Goal: Task Accomplishment & Management: Manage account settings

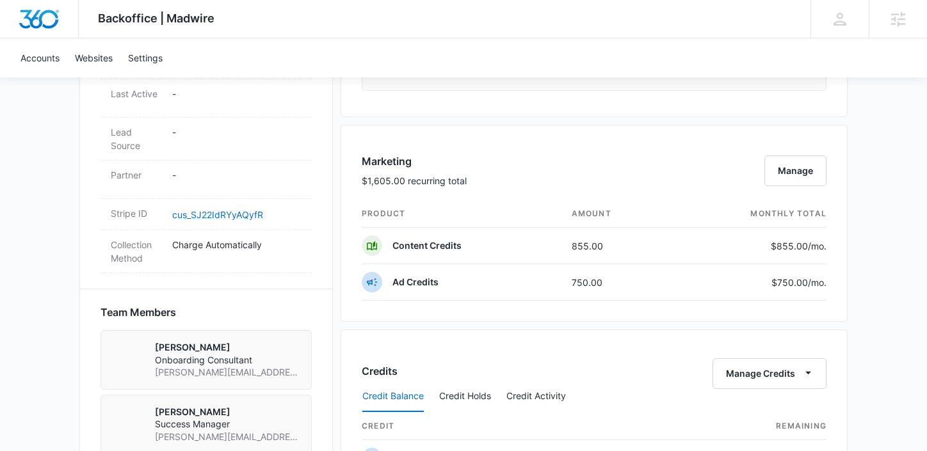
scroll to position [673, 0]
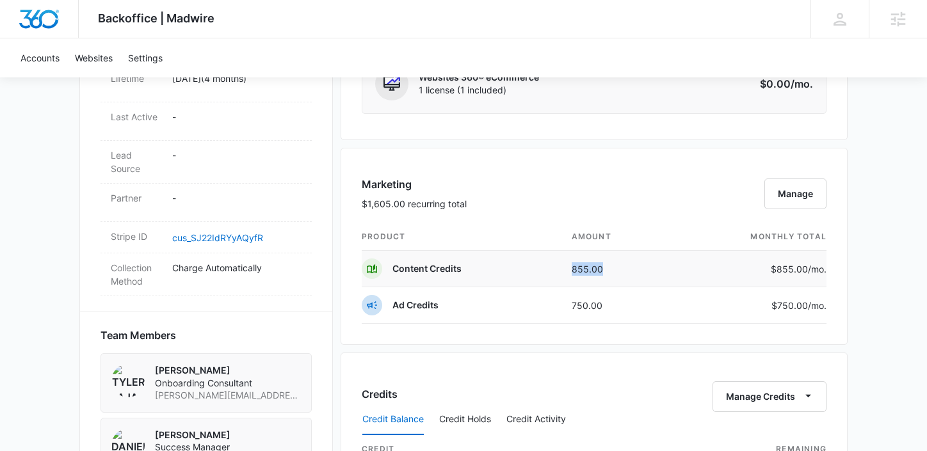
drag, startPoint x: 609, startPoint y: 265, endPoint x: 538, endPoint y: 265, distance: 71.0
click at [538, 265] on tr "Content Credits 855.00 $855.00 /mo." at bounding box center [594, 269] width 465 height 36
click at [536, 306] on td "Ad Credits" at bounding box center [462, 305] width 200 height 36
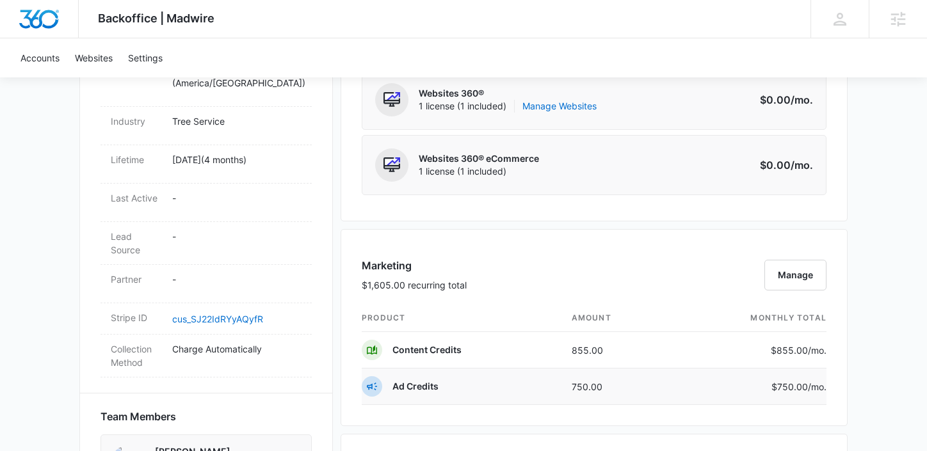
scroll to position [587, 0]
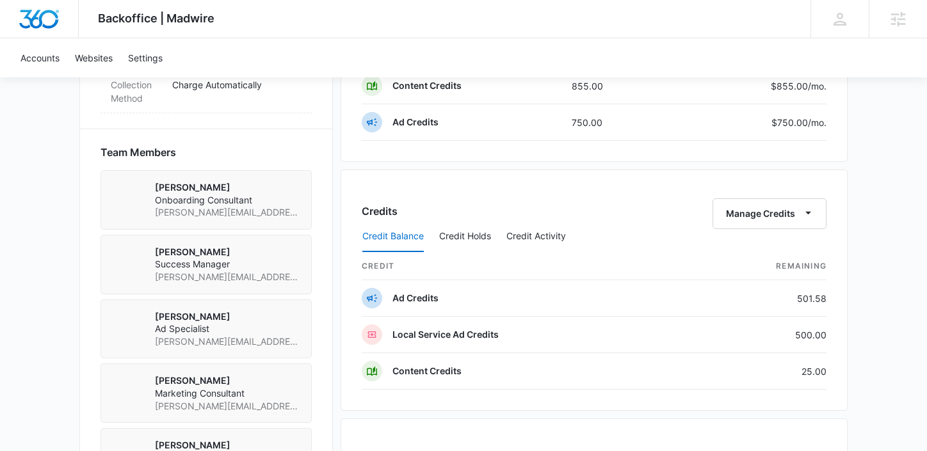
scroll to position [906, 0]
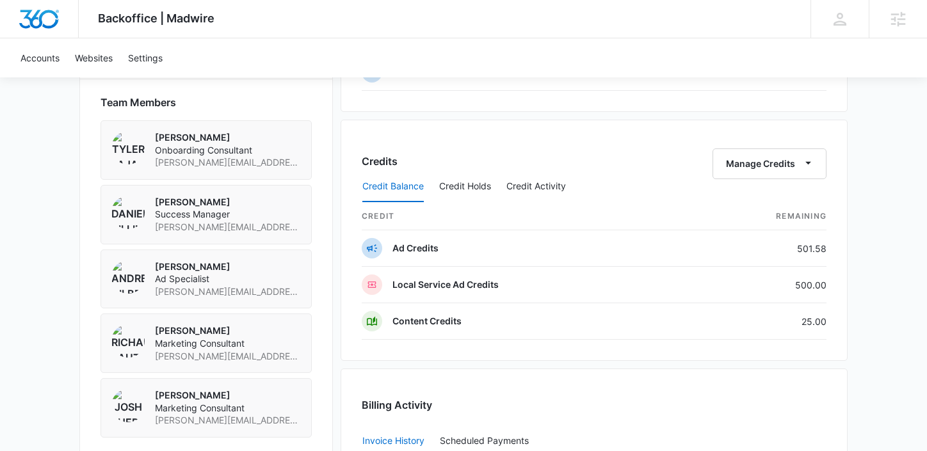
click at [731, 173] on div "Credit Balance Credit Holds Credit Activity" at bounding box center [594, 187] width 465 height 32
click at [767, 166] on button "Manage Credits" at bounding box center [769, 163] width 114 height 31
click at [749, 205] on div "Transfer Credits" at bounding box center [762, 204] width 67 height 9
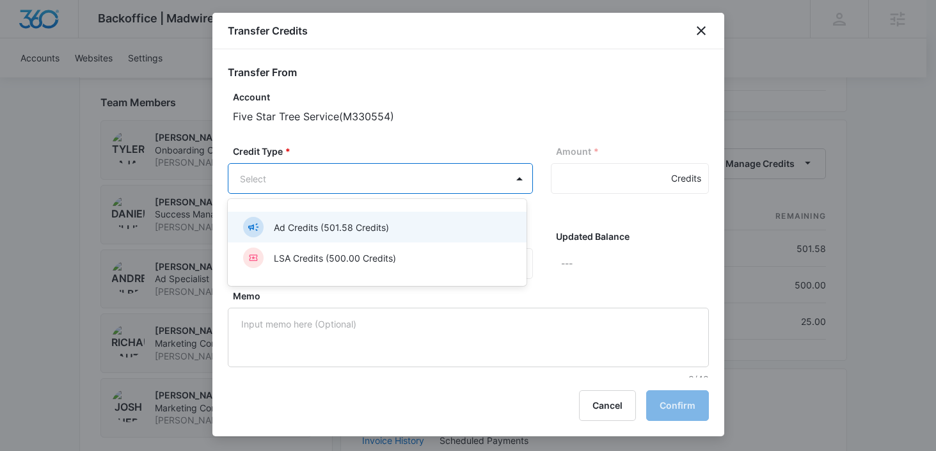
click at [347, 174] on body "Backoffice | Madwire Apps Settings DB [PERSON_NAME] [PERSON_NAME][EMAIL_ADDRESS…" at bounding box center [468, 7] width 936 height 1826
click at [335, 214] on div "Ad Credits (501.58 Credits)" at bounding box center [377, 227] width 299 height 31
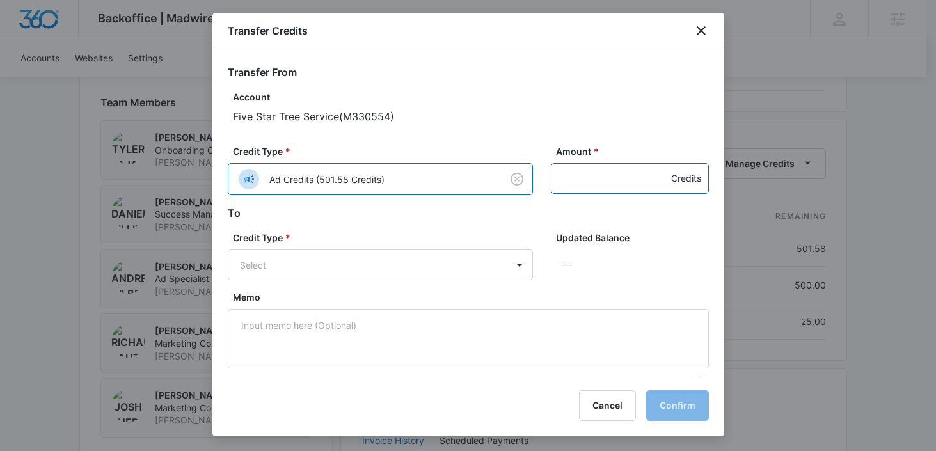
click at [563, 184] on input "Amount *" at bounding box center [630, 178] width 158 height 31
type input "20"
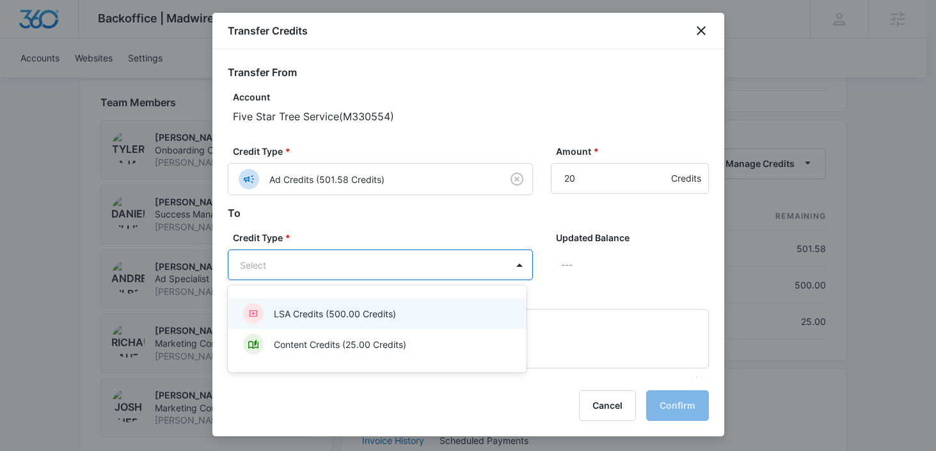
click at [415, 267] on body "Backoffice | Madwire Apps Settings DB [PERSON_NAME] [PERSON_NAME][EMAIL_ADDRESS…" at bounding box center [468, 7] width 936 height 1826
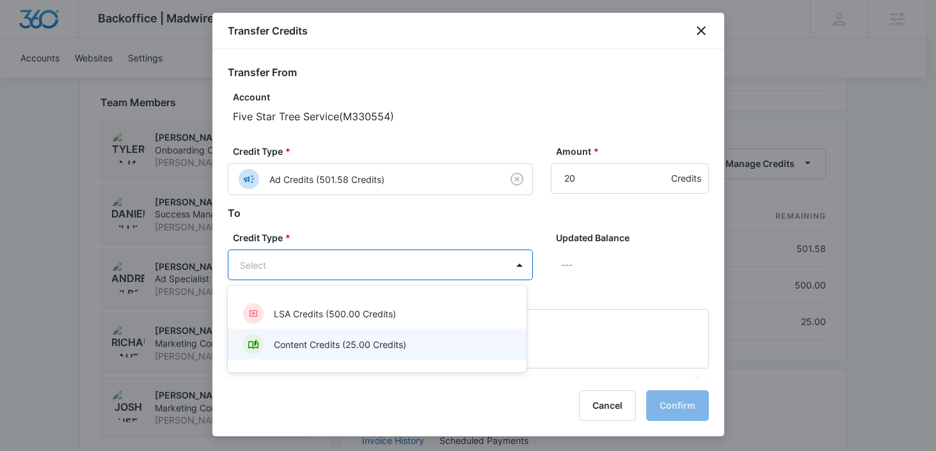
click at [356, 340] on p "Content Credits (25.00 Credits)" at bounding box center [340, 344] width 132 height 13
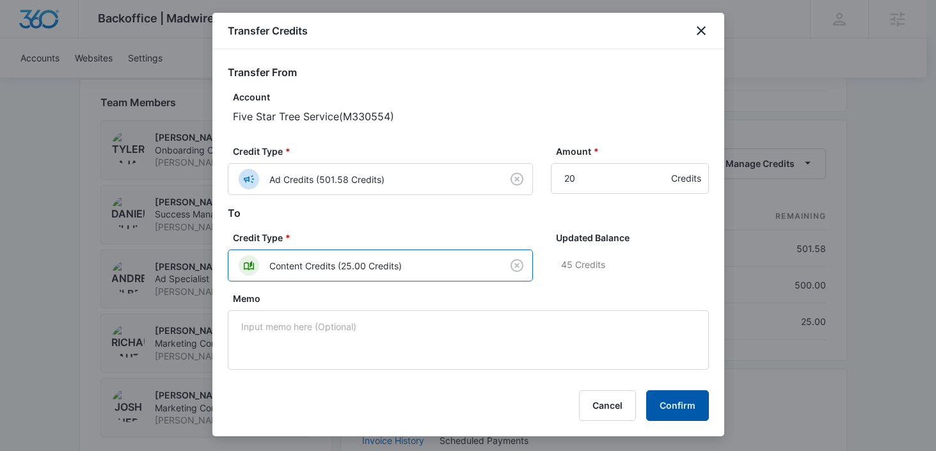
click at [681, 402] on button "Confirm" at bounding box center [677, 405] width 63 height 31
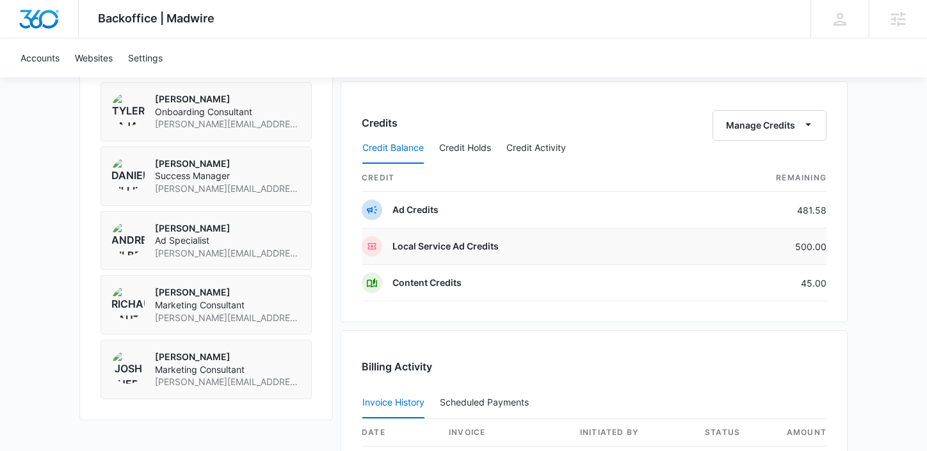
scroll to position [949, 0]
